Goal: Task Accomplishment & Management: Manage account settings

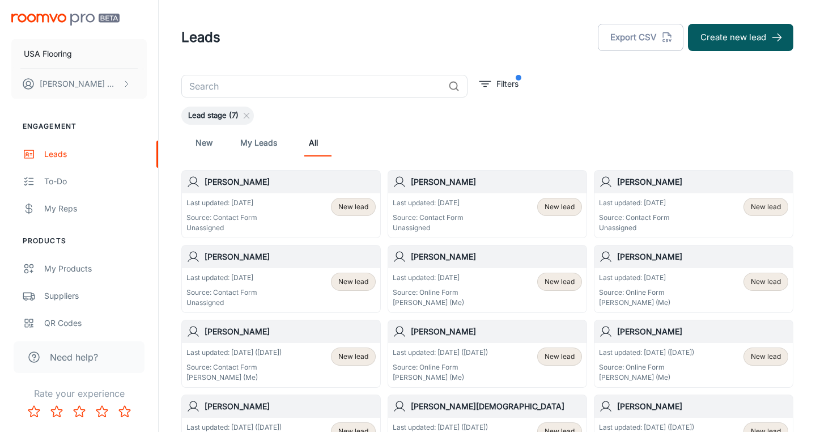
click at [281, 197] on div "Last updated: [DATE] Source: Contact Form Unassigned New lead" at bounding box center [281, 215] width 198 height 44
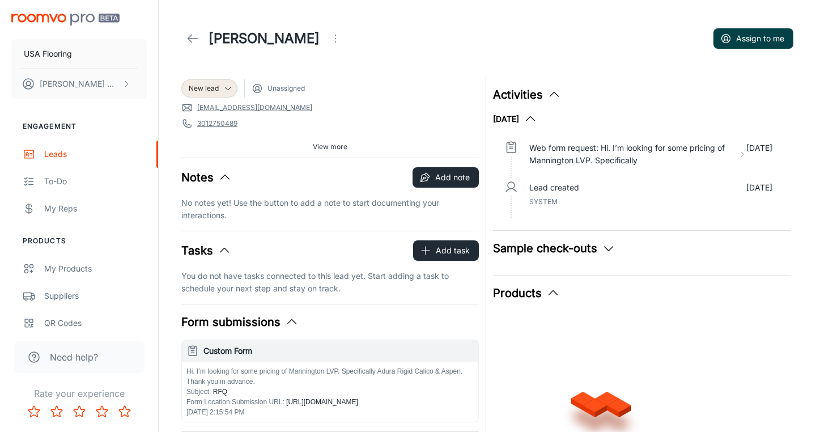
click at [762, 38] on button "Assign to me" at bounding box center [753, 38] width 80 height 20
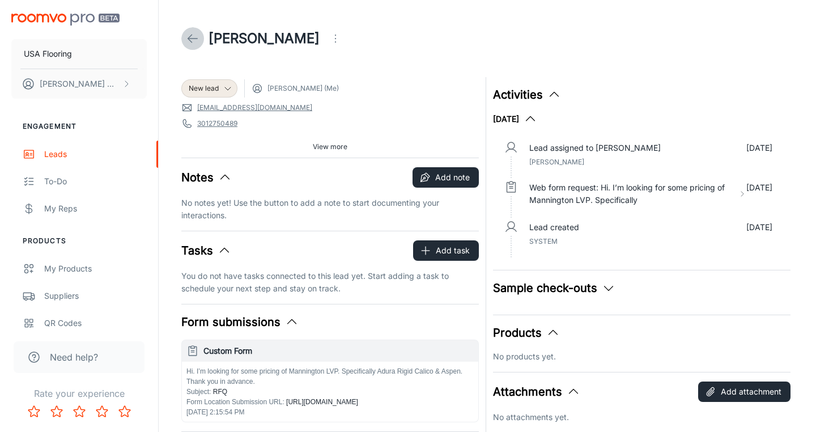
click at [189, 34] on icon at bounding box center [193, 39] width 14 height 14
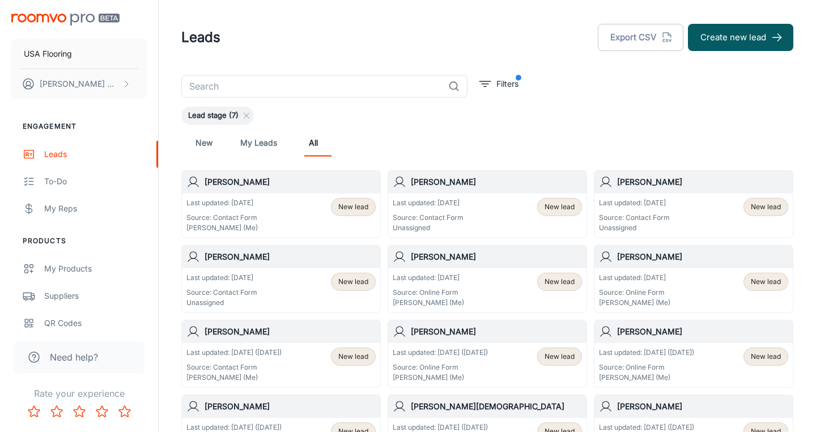
click at [287, 269] on div "Last updated: [DATE] Source: Contact Form Unassigned New lead" at bounding box center [281, 290] width 198 height 44
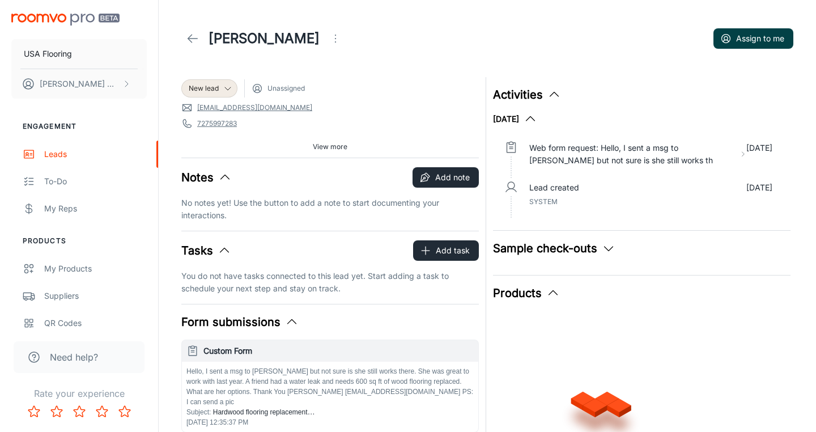
click at [762, 39] on button "Assign to me" at bounding box center [753, 38] width 80 height 20
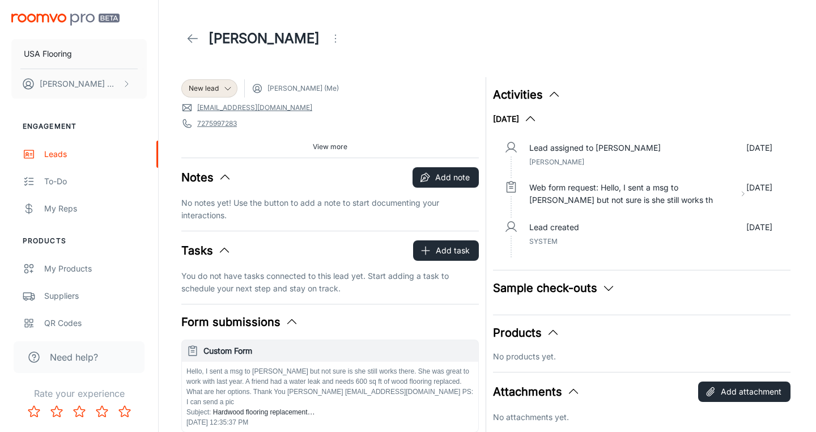
click at [194, 40] on icon at bounding box center [193, 39] width 14 height 14
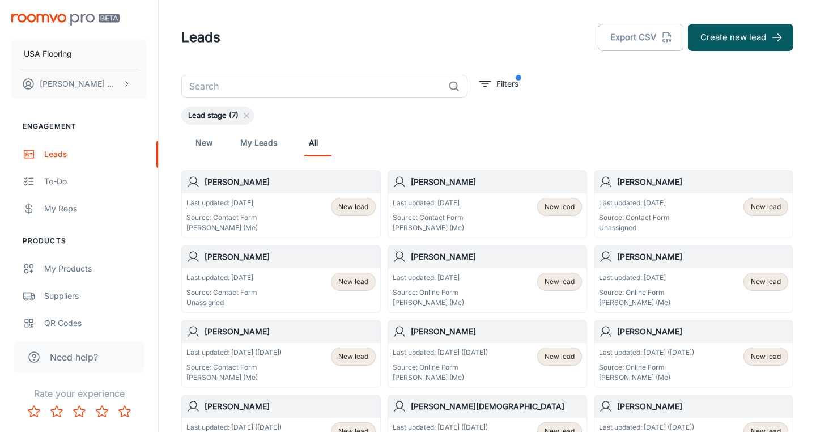
click at [349, 262] on h6 "[PERSON_NAME]" at bounding box center [290, 256] width 171 height 12
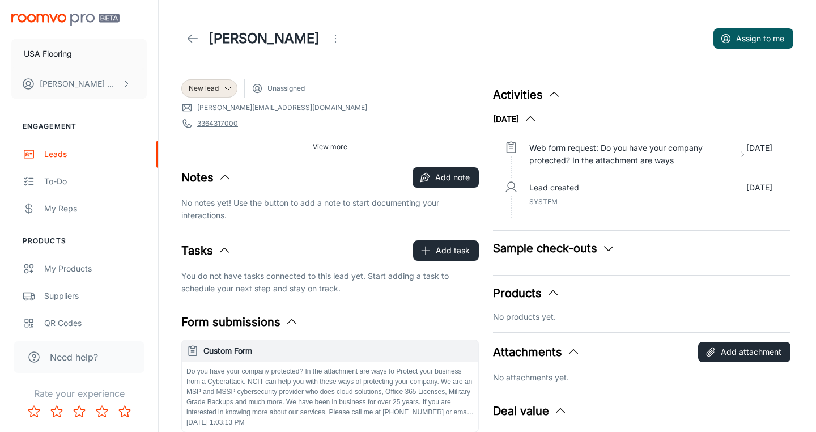
click at [324, 45] on button "Open menu" at bounding box center [335, 38] width 23 height 23
click at [320, 100] on li "Mark as spam" at bounding box center [343, 105] width 121 height 20
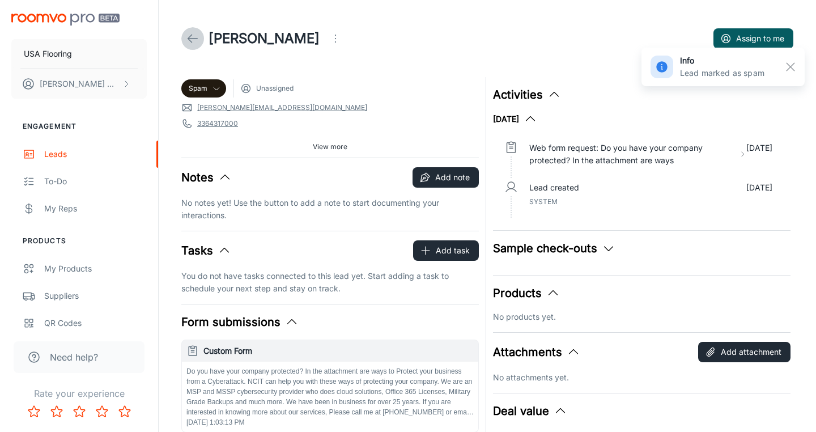
click at [187, 37] on icon at bounding box center [193, 39] width 14 height 14
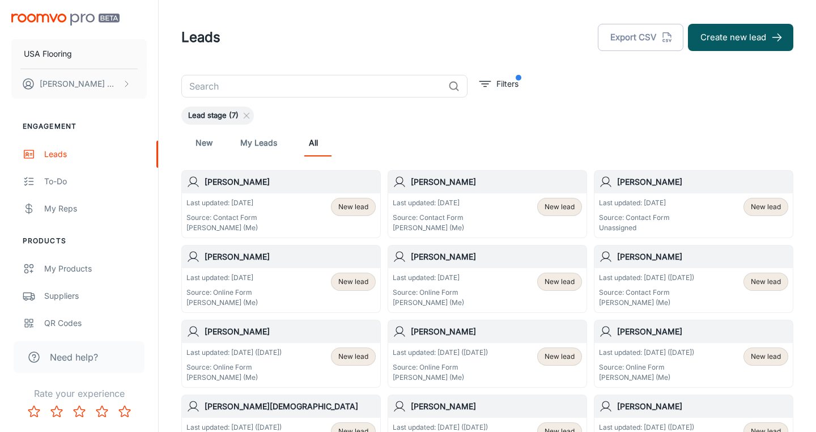
click at [758, 181] on h6 "[PERSON_NAME]" at bounding box center [702, 182] width 171 height 12
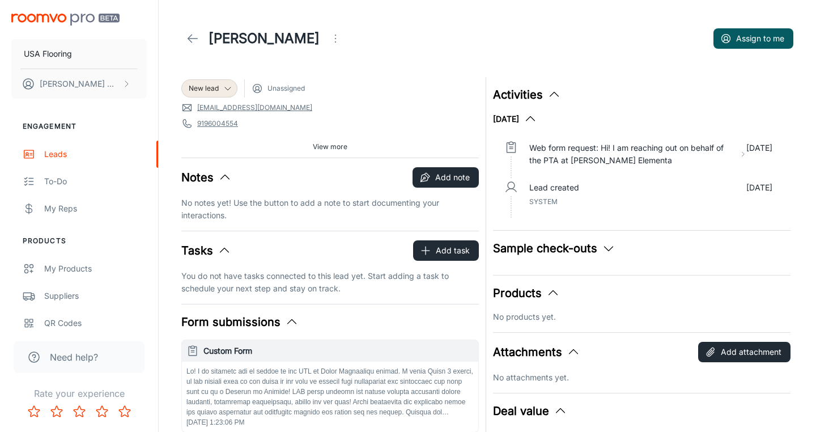
click at [329, 41] on icon "Open menu" at bounding box center [336, 39] width 14 height 14
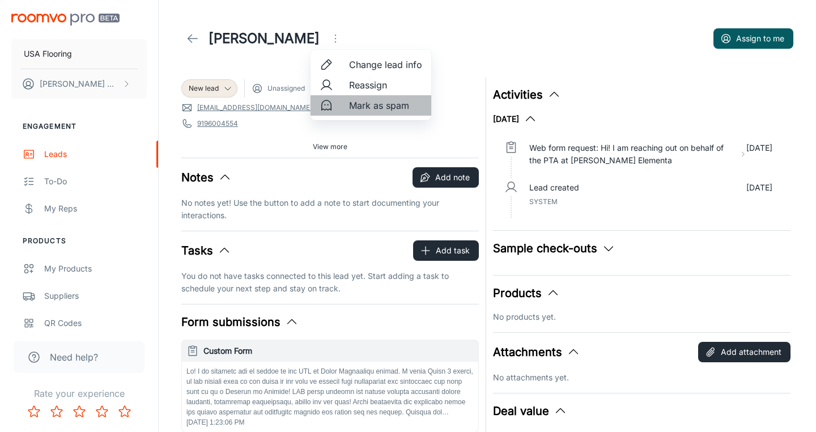
click at [348, 98] on li "Mark as spam" at bounding box center [371, 105] width 121 height 20
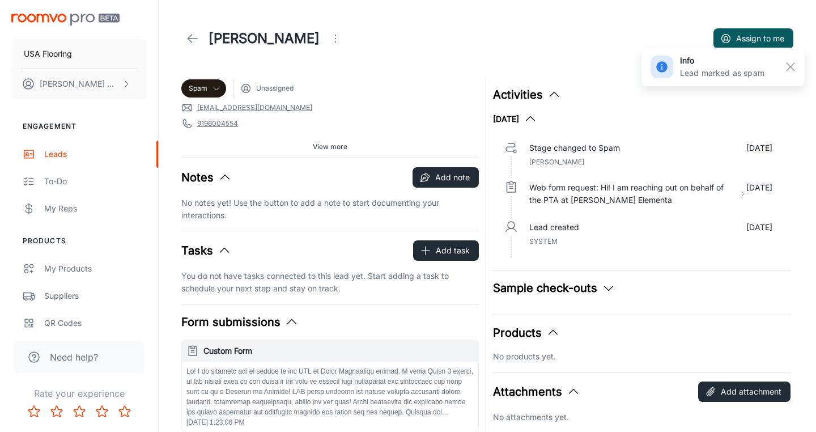
click at [185, 41] on link at bounding box center [192, 38] width 23 height 23
